Goal: Check status: Check status

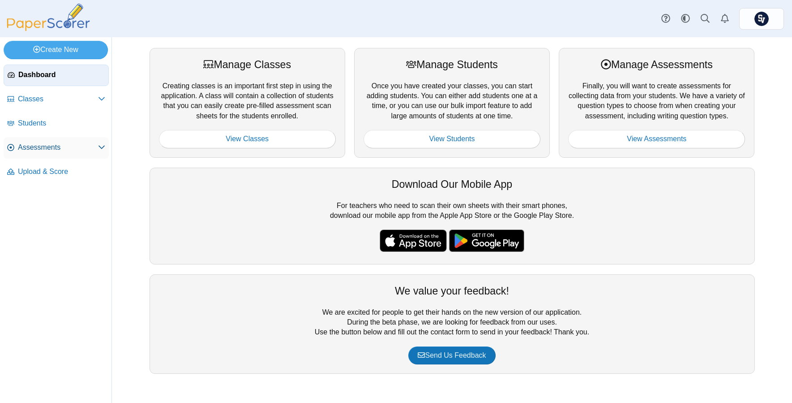
click at [46, 152] on span "Assessments" at bounding box center [58, 147] width 80 height 10
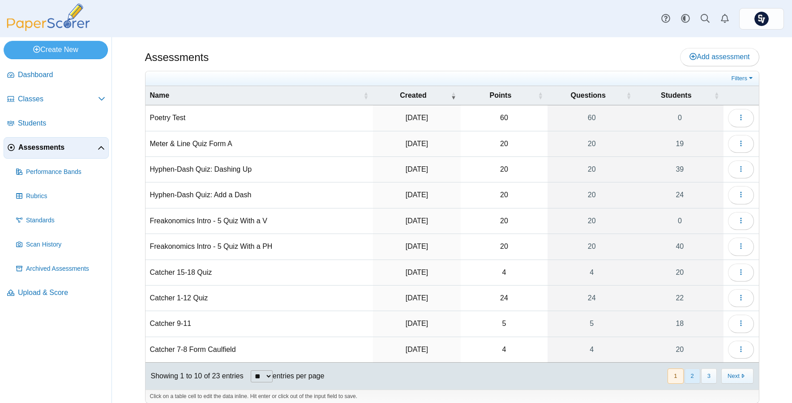
click at [685, 376] on button "2" at bounding box center [693, 375] width 16 height 15
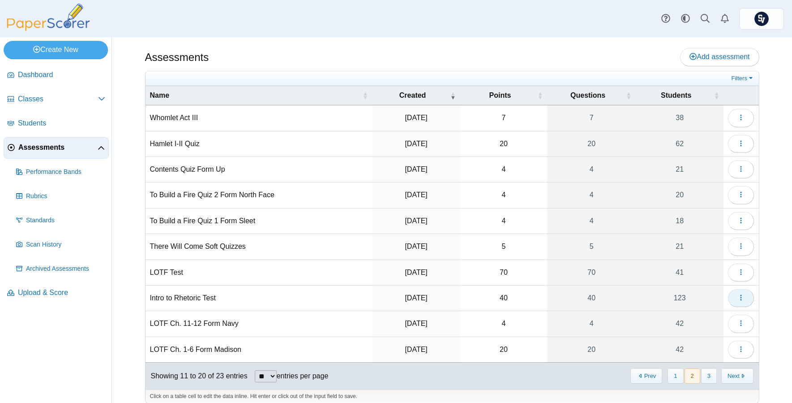
click at [738, 299] on icon "button" at bounding box center [741, 297] width 7 height 7
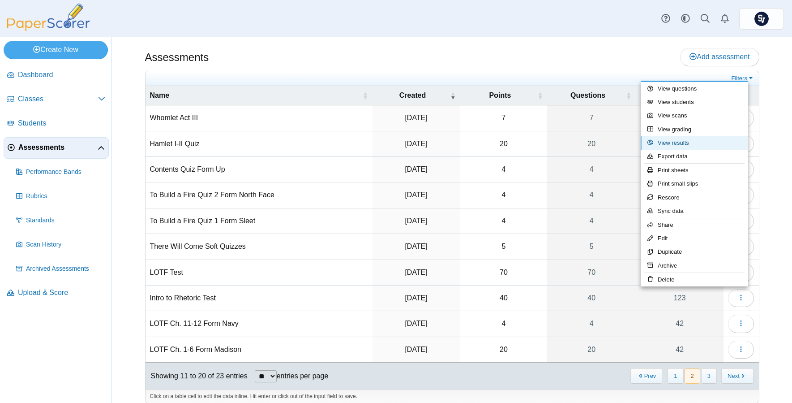
click at [701, 143] on link "View results" at bounding box center [694, 142] width 107 height 13
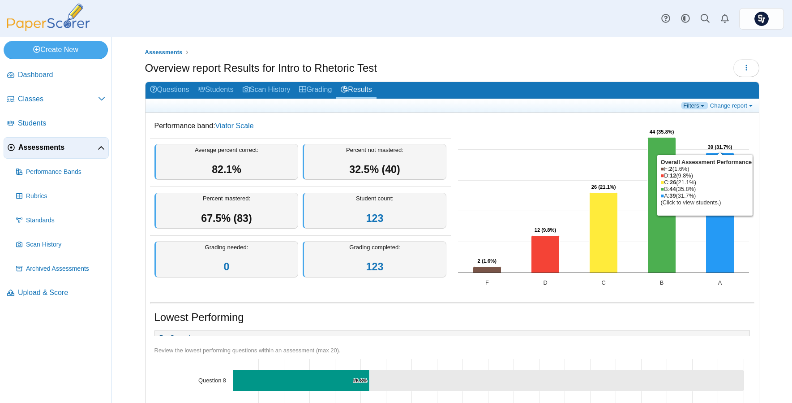
click at [682, 104] on link "Filters" at bounding box center [694, 106] width 27 height 8
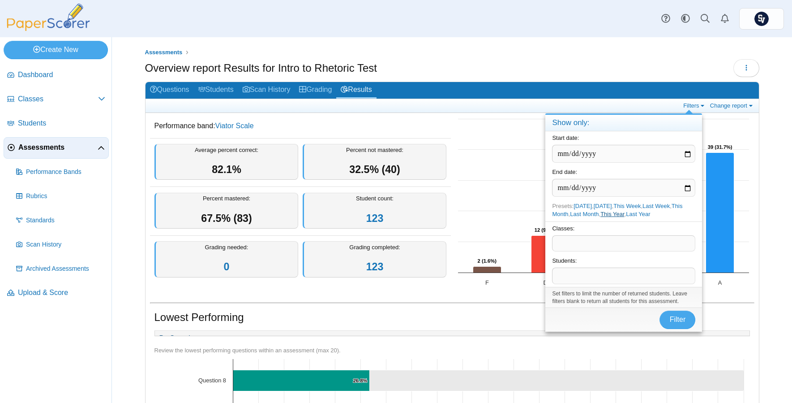
click at [615, 212] on link "This Year" at bounding box center [613, 214] width 24 height 7
type input "**********"
click at [616, 216] on link "This Year" at bounding box center [613, 214] width 24 height 7
click at [669, 319] on button "Filter" at bounding box center [678, 319] width 36 height 18
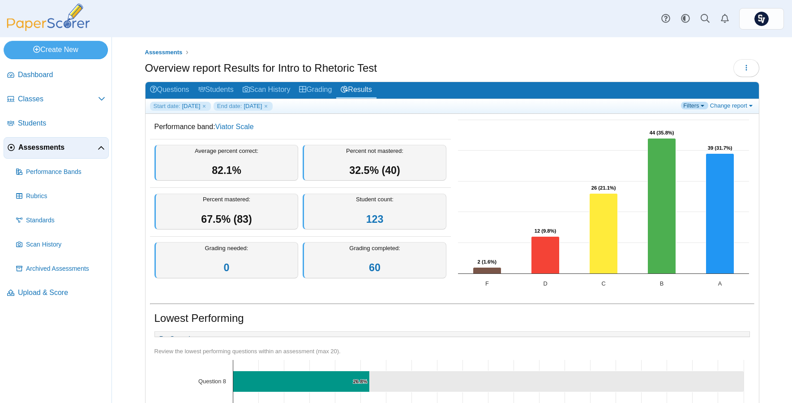
click at [683, 105] on link "Filters" at bounding box center [694, 106] width 27 height 8
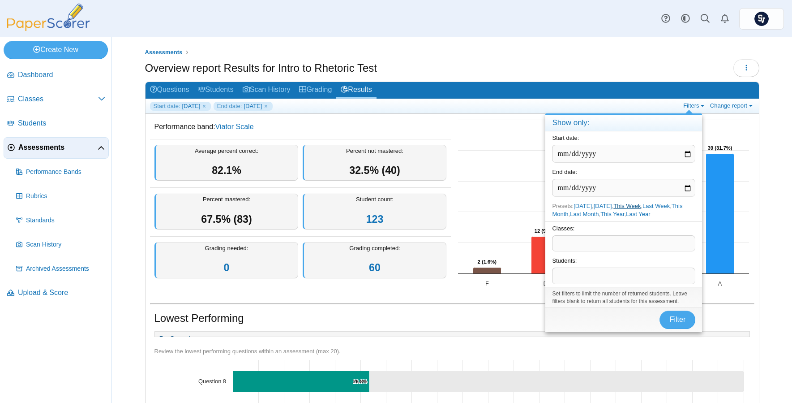
click at [636, 205] on link "This Week" at bounding box center [627, 205] width 27 height 7
type input "**********"
click at [679, 317] on span "Filter" at bounding box center [678, 319] width 16 height 8
